Goal: Task Accomplishment & Management: Manage account settings

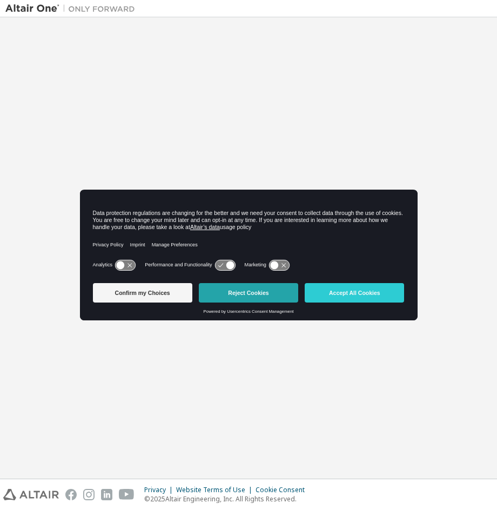
click at [281, 292] on button "Reject Cookies" at bounding box center [248, 292] width 99 height 19
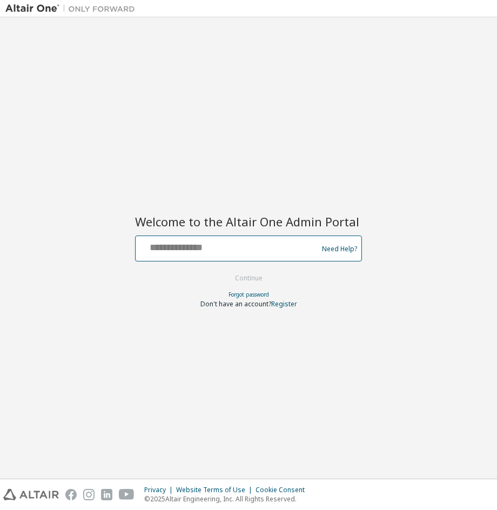
click at [250, 249] on input "text" at bounding box center [228, 246] width 177 height 16
type input "**********"
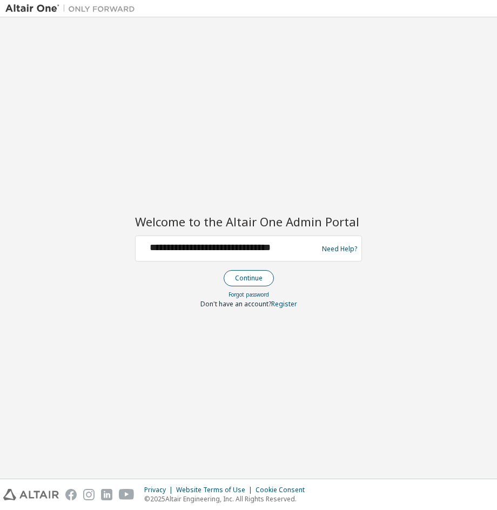
click at [245, 276] on button "Continue" at bounding box center [249, 278] width 50 height 16
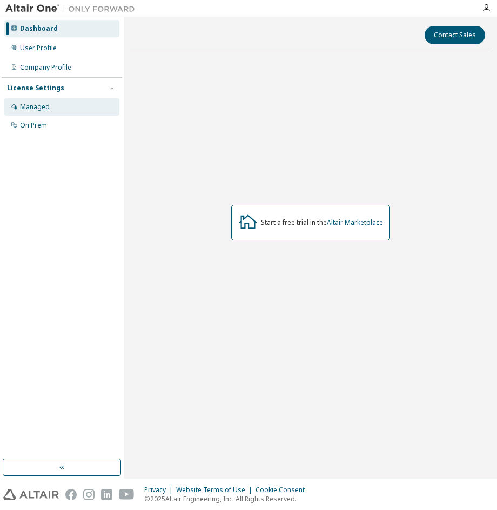
click at [40, 104] on div "Managed" at bounding box center [35, 107] width 30 height 9
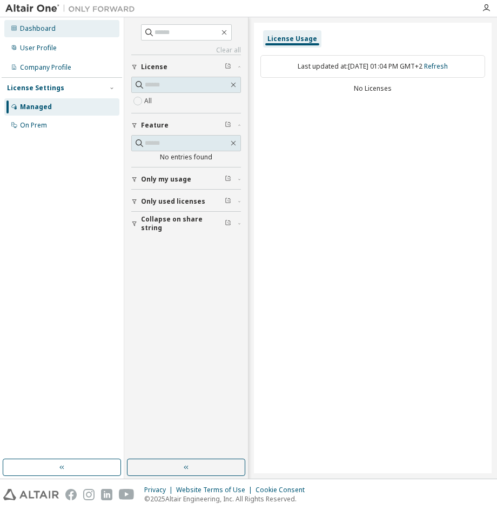
click at [43, 34] on div "Dashboard" at bounding box center [61, 28] width 115 height 17
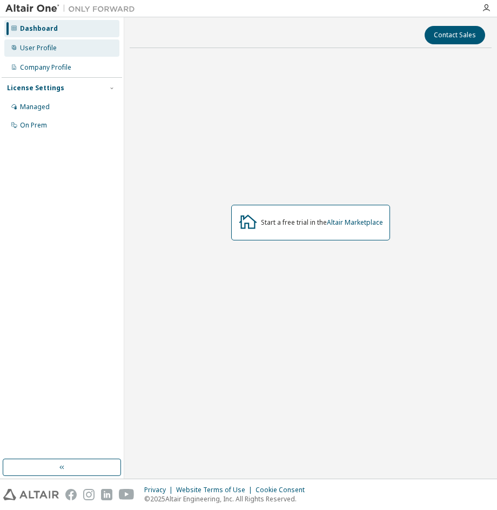
click at [39, 50] on div "User Profile" at bounding box center [38, 48] width 37 height 9
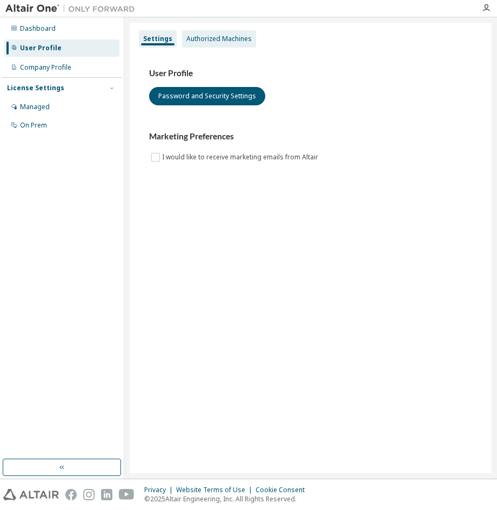
click at [187, 41] on div "Authorized Machines" at bounding box center [218, 39] width 65 height 9
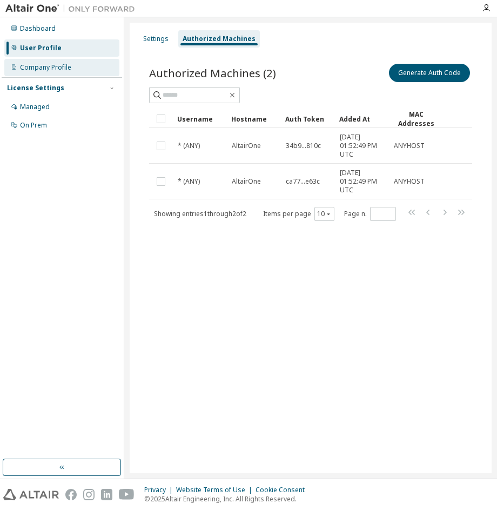
click at [66, 73] on div "Company Profile" at bounding box center [61, 67] width 115 height 17
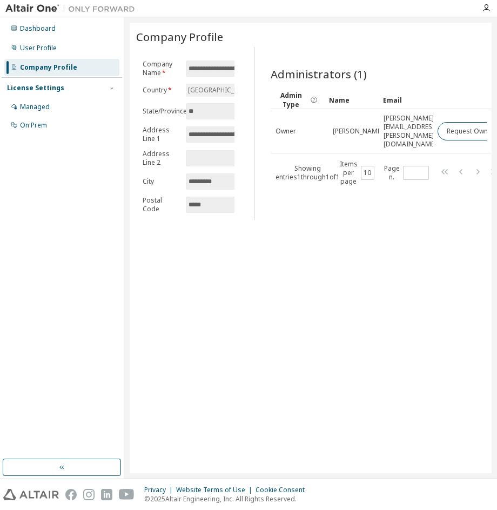
click at [17, 82] on div "License Settings Managed On Prem" at bounding box center [62, 106] width 120 height 58
click at [43, 90] on div "License Settings" at bounding box center [35, 88] width 57 height 9
click at [39, 89] on div "License Settings" at bounding box center [35, 88] width 57 height 9
click at [39, 104] on div "Managed" at bounding box center [35, 107] width 30 height 9
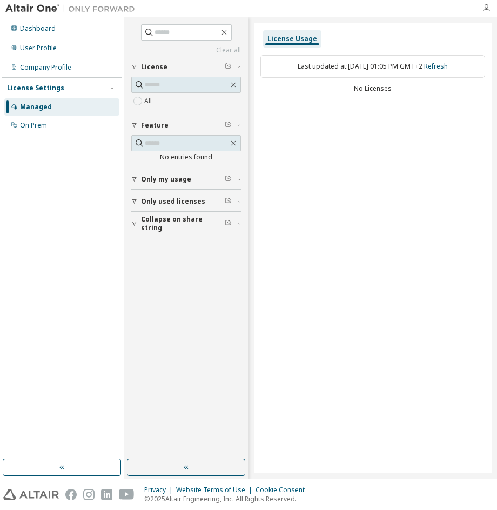
click at [486, 9] on icon "button" at bounding box center [486, 8] width 9 height 9
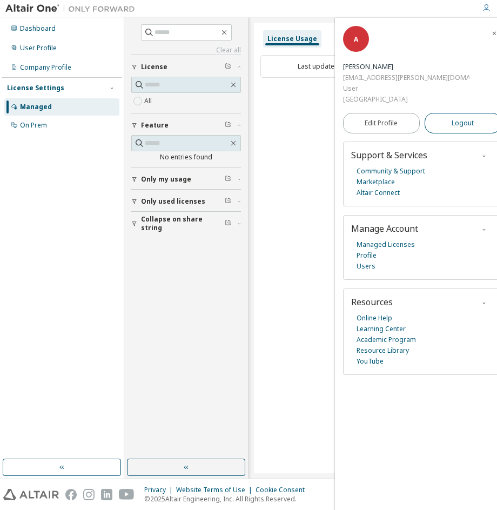
click at [462, 120] on span "Logout" at bounding box center [462, 123] width 22 height 11
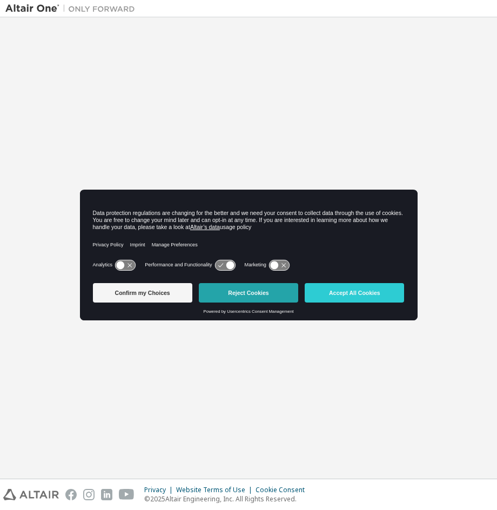
click at [260, 294] on button "Reject Cookies" at bounding box center [248, 292] width 99 height 19
